Goal: Find specific page/section: Find specific page/section

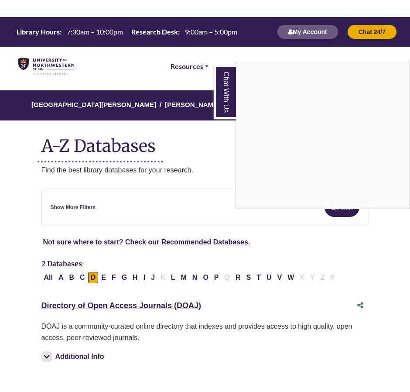
scroll to position [175, 0]
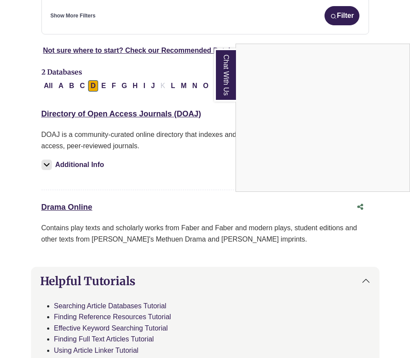
click at [81, 208] on div "Chat With Us" at bounding box center [205, 179] width 410 height 358
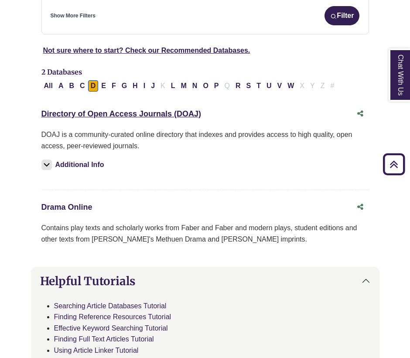
click at [69, 207] on link "Drama Online This link opens in a new window" at bounding box center [66, 207] width 51 height 9
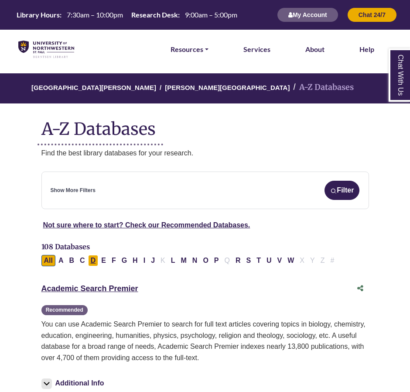
click at [96, 261] on button "D" at bounding box center [93, 260] width 10 height 11
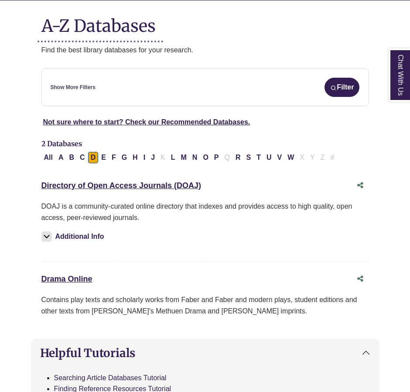
scroll to position [131, 0]
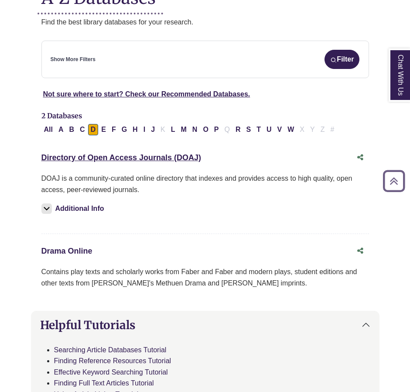
click at [70, 248] on link "Drama Online This link opens in a new window" at bounding box center [66, 251] width 51 height 9
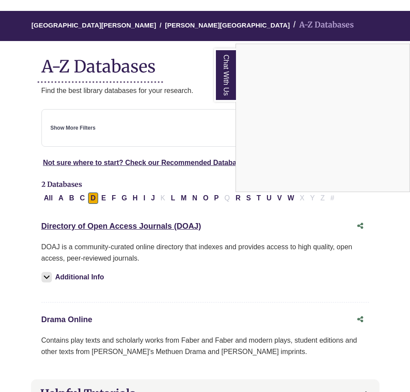
scroll to position [0, 0]
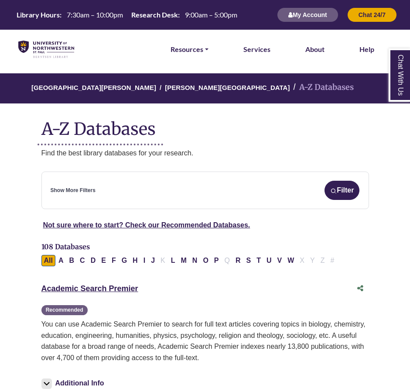
click at [46, 54] on img at bounding box center [46, 50] width 56 height 18
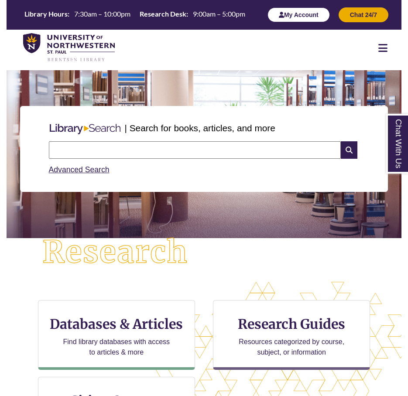
click at [294, 12] on button "My Account" at bounding box center [299, 14] width 62 height 15
